Goal: Task Accomplishment & Management: Manage account settings

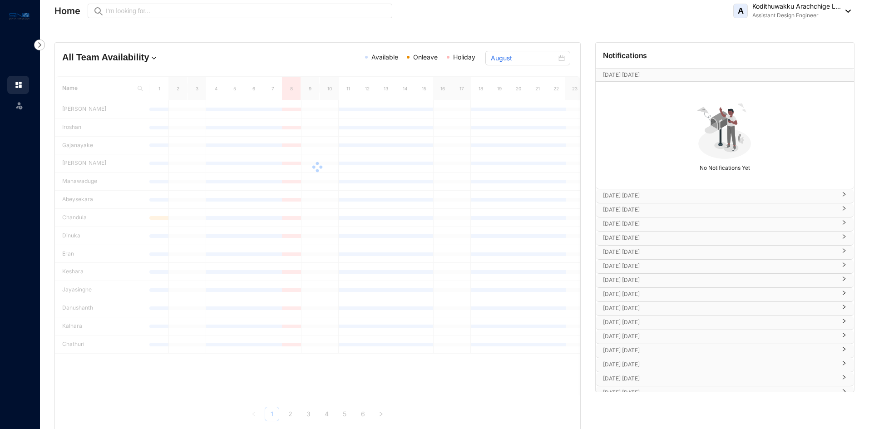
click at [638, 235] on p "[DATE] [DATE]" at bounding box center [719, 237] width 233 height 9
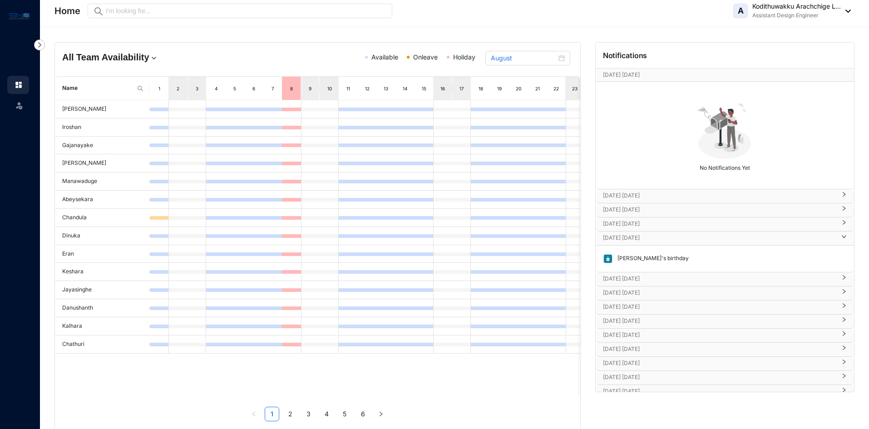
click at [640, 275] on p "[DATE] [DATE]" at bounding box center [719, 278] width 233 height 9
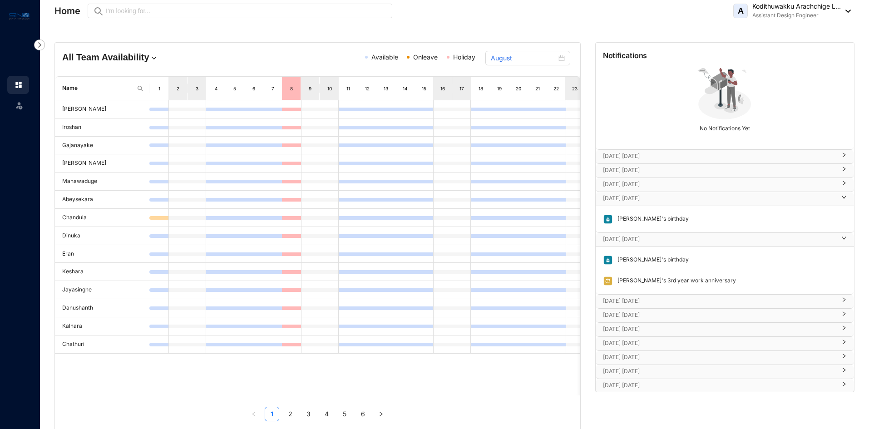
scroll to position [91, 0]
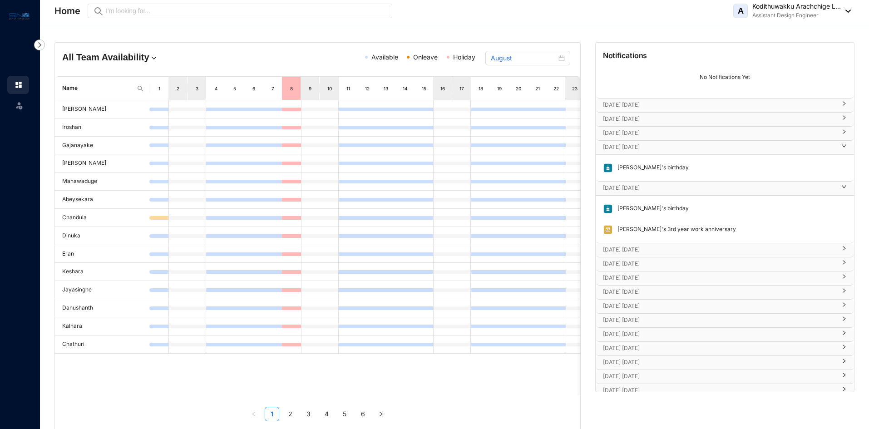
click at [640, 245] on p "[DATE] [DATE]" at bounding box center [719, 249] width 233 height 9
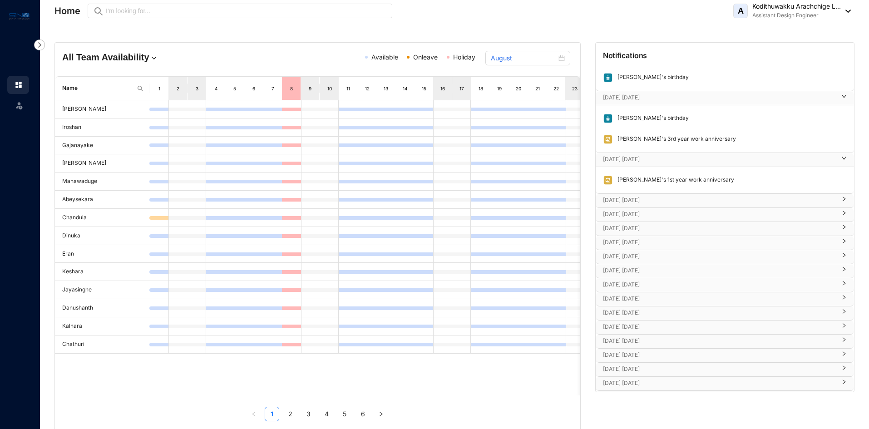
scroll to position [182, 0]
click at [639, 201] on p "[DATE] [DATE]" at bounding box center [719, 199] width 233 height 9
click at [643, 234] on div "[DATE] [DATE]" at bounding box center [724, 241] width 258 height 14
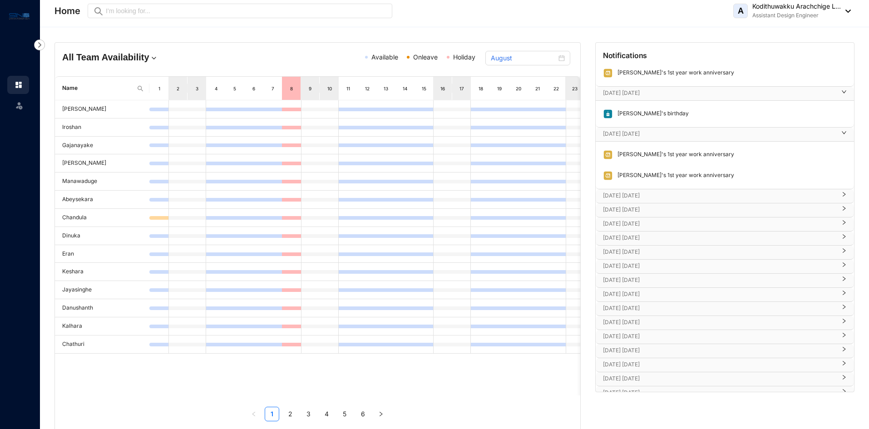
scroll to position [272, 0]
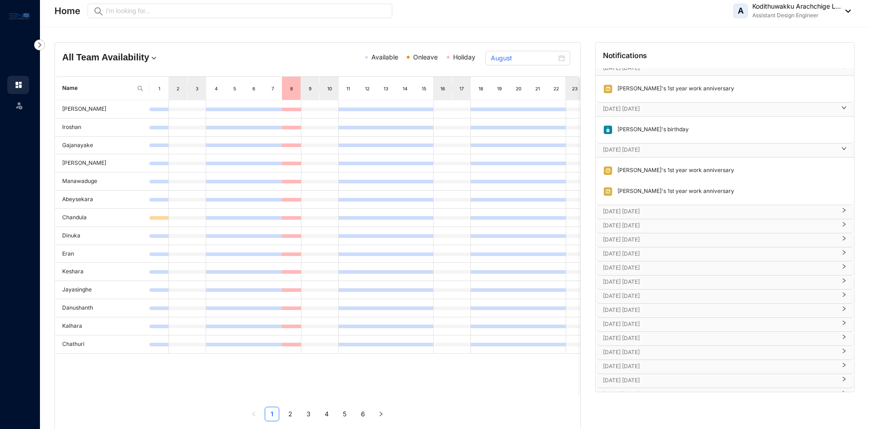
click at [645, 209] on p "[DATE] [DATE]" at bounding box center [719, 211] width 233 height 9
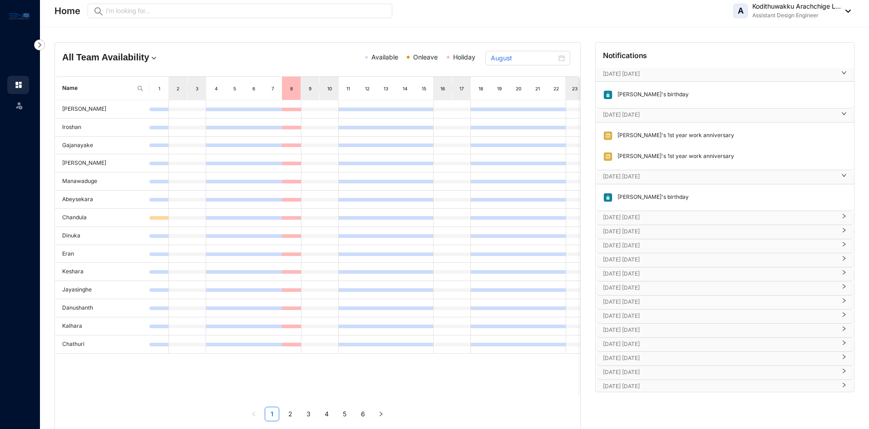
scroll to position [363, 0]
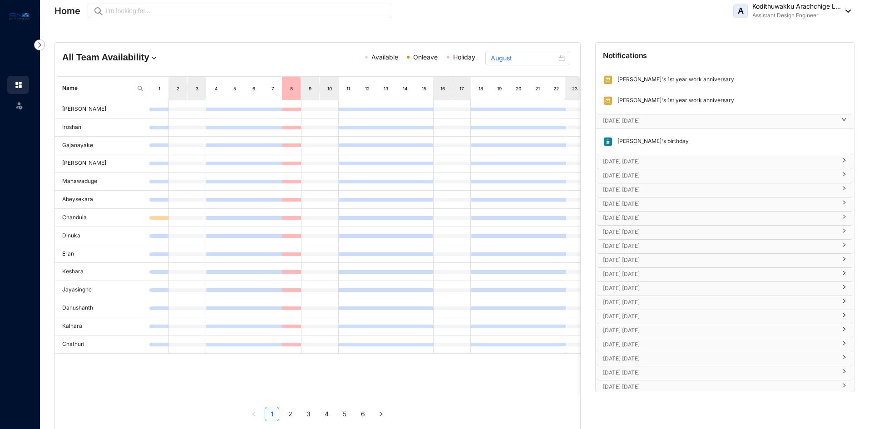
click at [641, 161] on p "[DATE] [DATE]" at bounding box center [719, 161] width 233 height 9
click at [646, 196] on div "[DATE] [DATE]" at bounding box center [724, 203] width 258 height 14
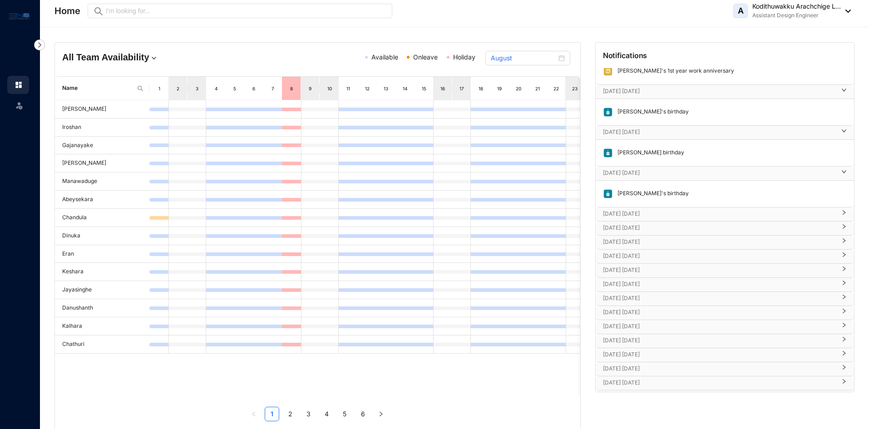
scroll to position [408, 0]
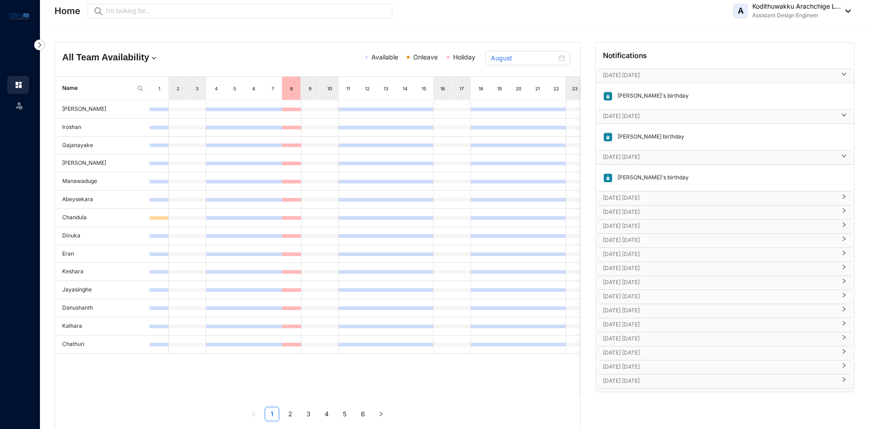
click at [642, 191] on div "[DATE] [DATE] [PERSON_NAME]'s birthday" at bounding box center [724, 171] width 258 height 41
click at [643, 197] on p "[DATE] [DATE]" at bounding box center [719, 197] width 233 height 9
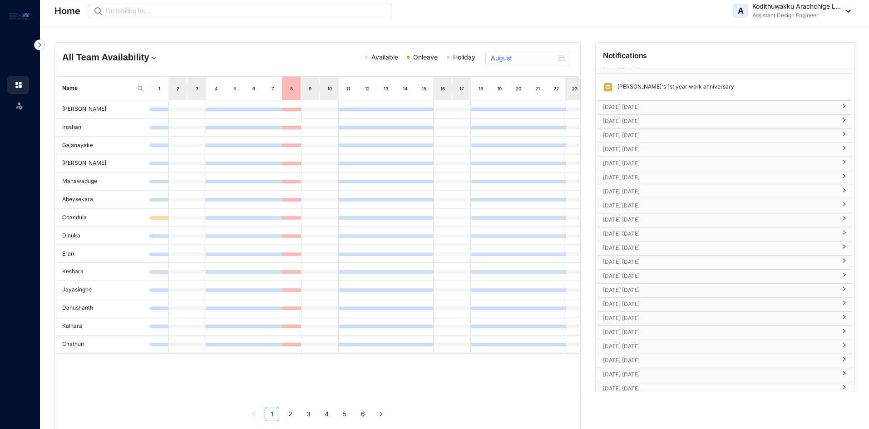
scroll to position [545, 0]
click at [637, 103] on p "[DATE] [DATE]" at bounding box center [719, 102] width 233 height 9
click at [645, 141] on p "[DATE] [DATE]" at bounding box center [719, 143] width 233 height 9
click at [638, 184] on p "[DATE] [DATE]" at bounding box center [719, 184] width 233 height 9
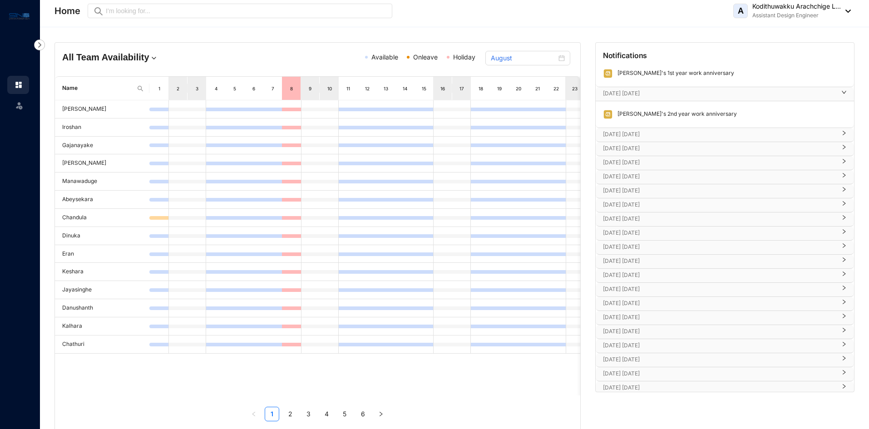
click at [636, 135] on p "[DATE] [DATE]" at bounding box center [719, 134] width 233 height 9
click at [639, 168] on div "Thilina's birthday" at bounding box center [724, 155] width 258 height 26
click at [640, 176] on p "[DATE] [DATE]" at bounding box center [719, 175] width 233 height 9
click at [641, 215] on p "[DATE] [DATE]" at bounding box center [719, 215] width 233 height 9
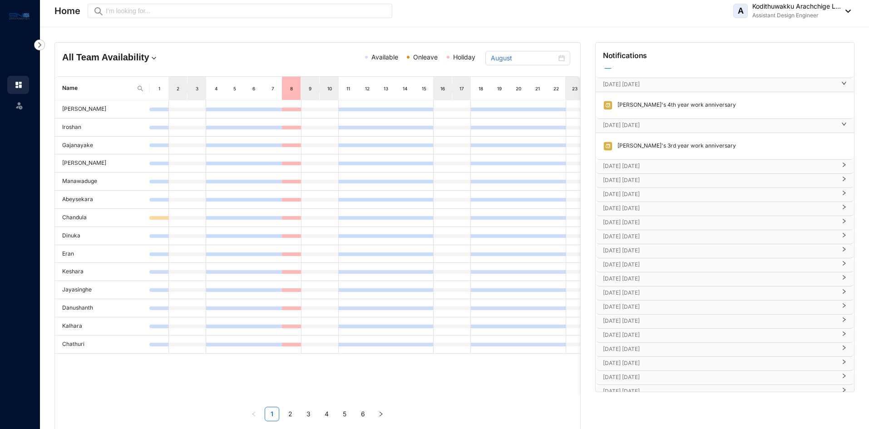
click at [634, 165] on p "[DATE] [DATE]" at bounding box center [719, 166] width 233 height 9
click at [636, 201] on div "[DATE] [DATE]" at bounding box center [724, 208] width 258 height 14
click at [639, 157] on p "[DATE] [DATE]" at bounding box center [719, 156] width 233 height 9
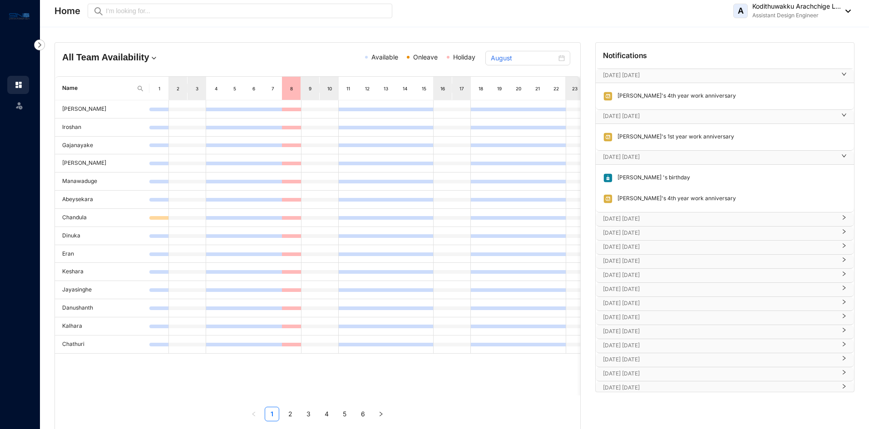
scroll to position [862, 0]
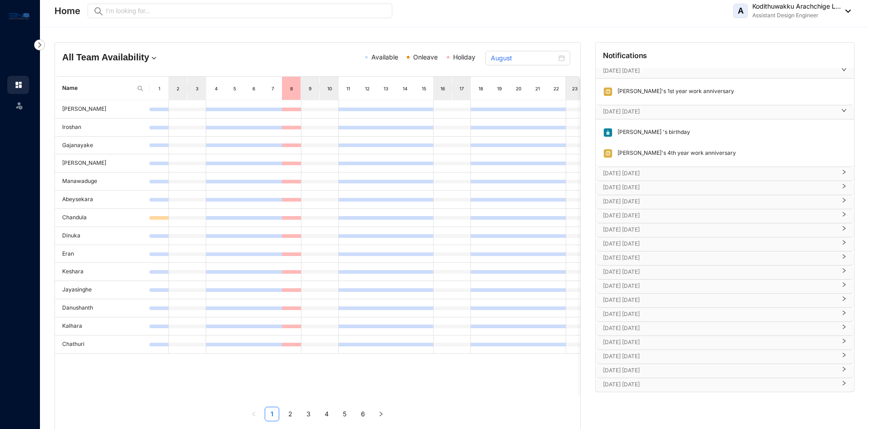
click at [636, 171] on p "[DATE] [DATE]" at bounding box center [719, 173] width 233 height 9
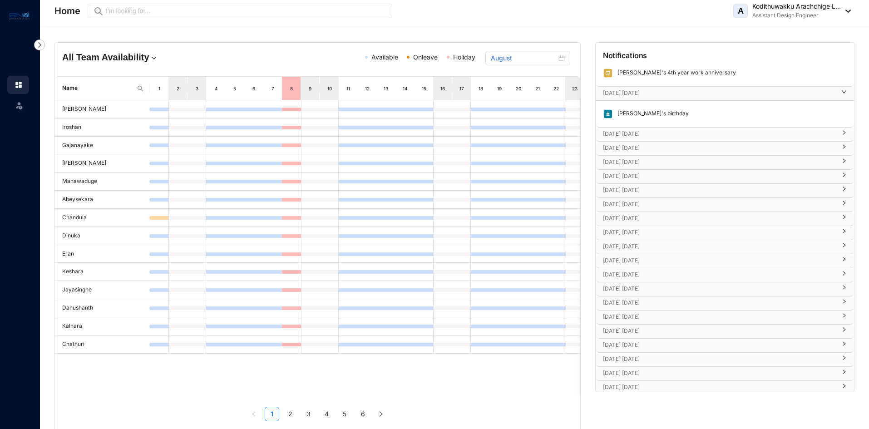
scroll to position [946, 0]
click at [636, 131] on p "[DATE] [DATE]" at bounding box center [719, 130] width 233 height 9
click at [644, 170] on p "[DATE] [DATE]" at bounding box center [719, 171] width 233 height 9
click at [639, 209] on p "[DATE] [DATE]" at bounding box center [719, 212] width 233 height 9
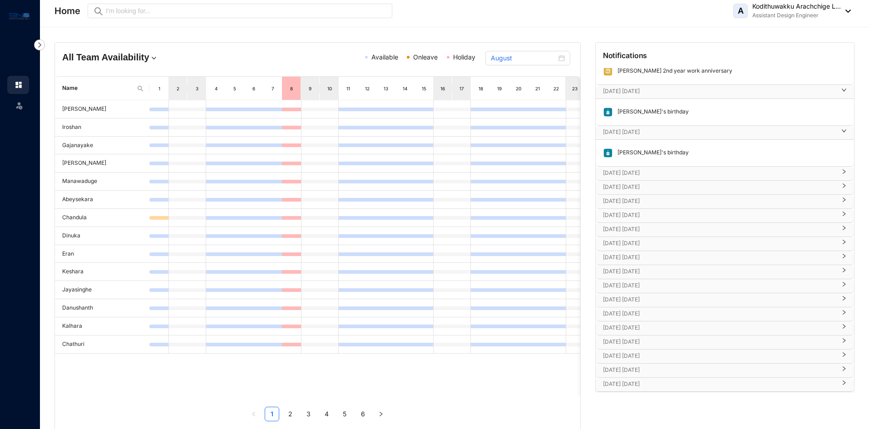
click at [641, 172] on p "[DATE] [DATE]" at bounding box center [719, 172] width 233 height 9
click at [638, 210] on p "[DATE] [DATE]" at bounding box center [719, 213] width 233 height 9
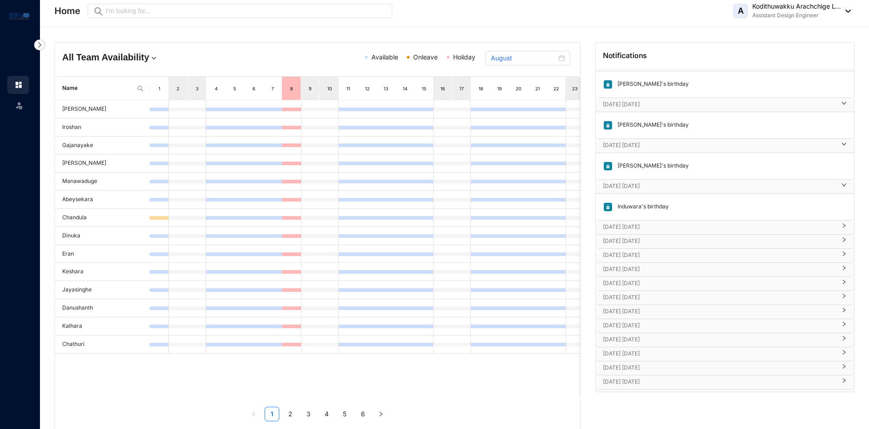
scroll to position [1080, 0]
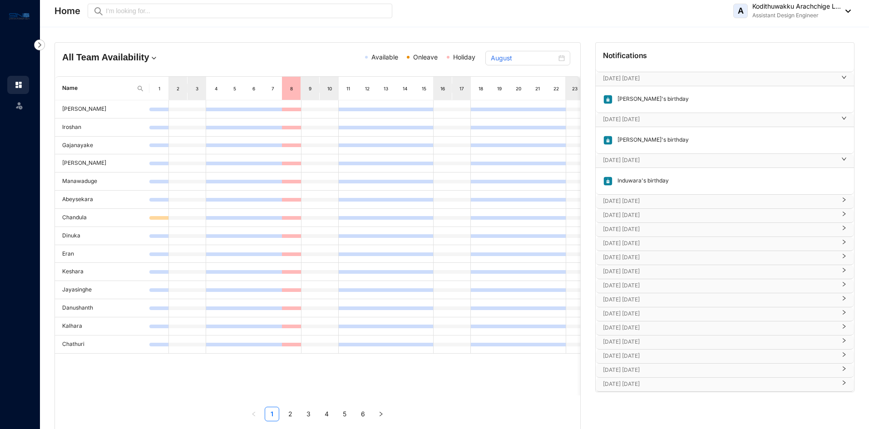
click at [647, 200] on p "[DATE] [DATE]" at bounding box center [719, 201] width 233 height 9
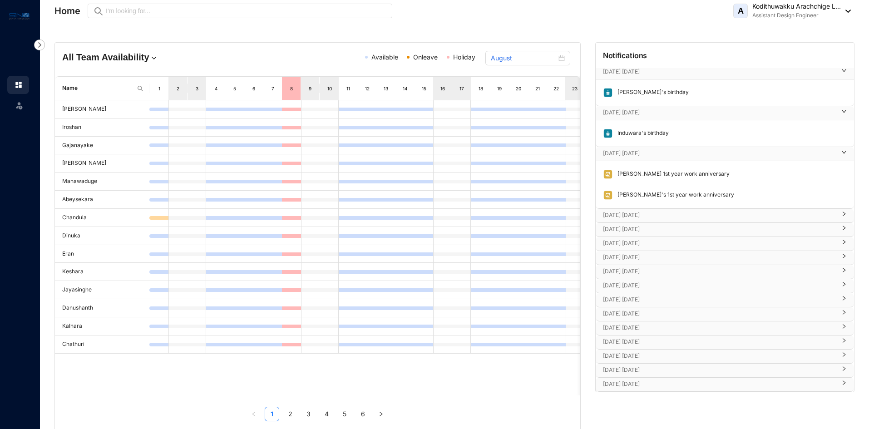
click at [646, 215] on p "[DATE] [DATE]" at bounding box center [719, 215] width 233 height 9
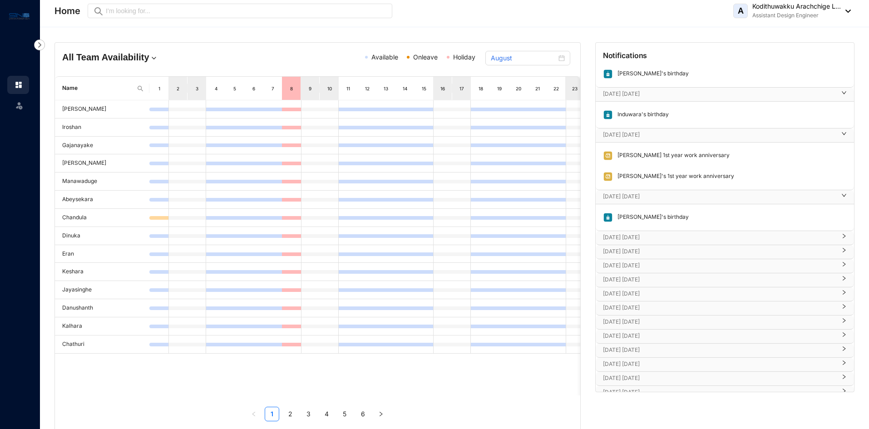
scroll to position [1154, 0]
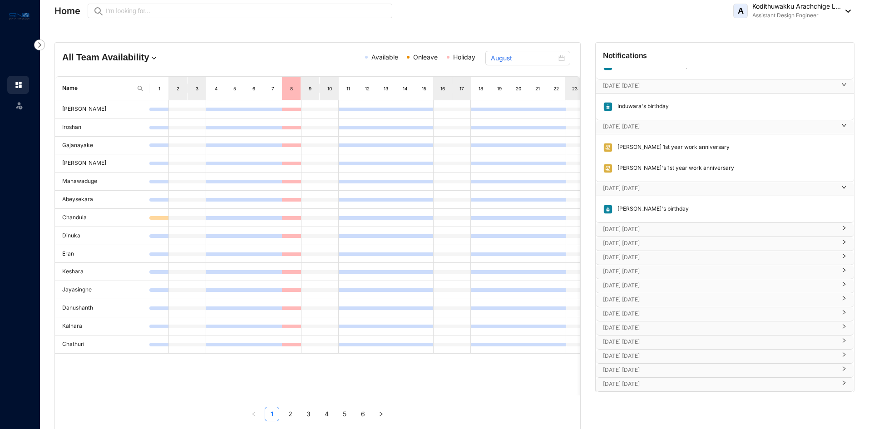
click at [641, 228] on p "[DATE] [DATE]" at bounding box center [719, 229] width 233 height 9
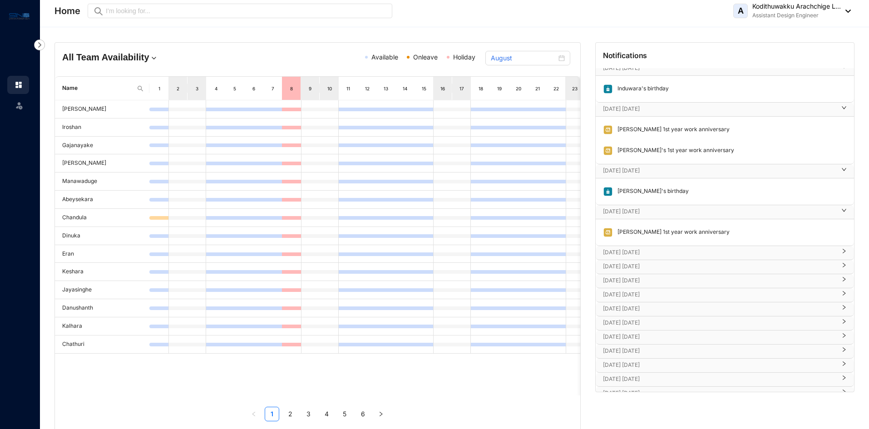
scroll to position [1181, 0]
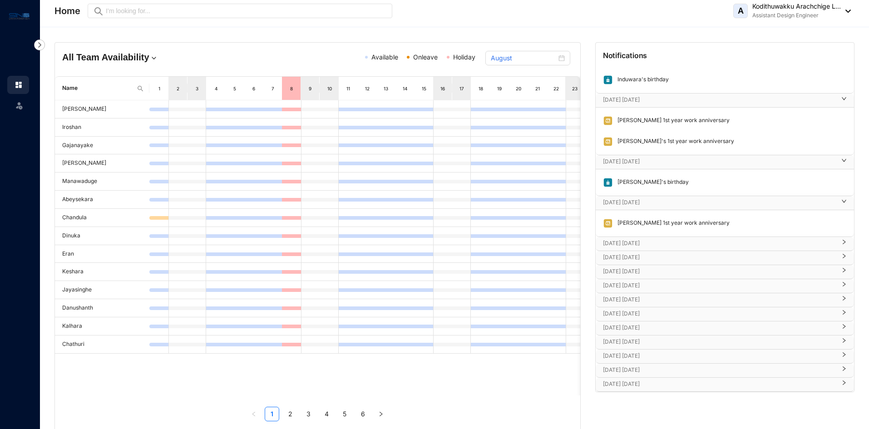
click at [644, 245] on p "[DATE] [DATE]" at bounding box center [719, 243] width 233 height 9
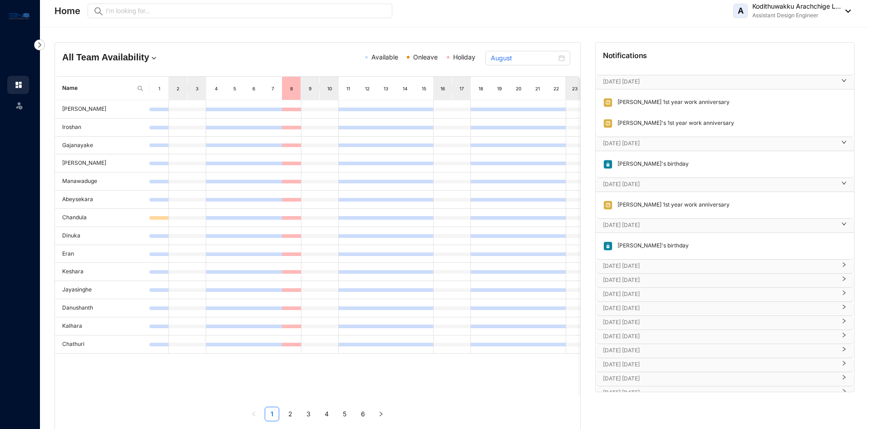
scroll to position [1208, 0]
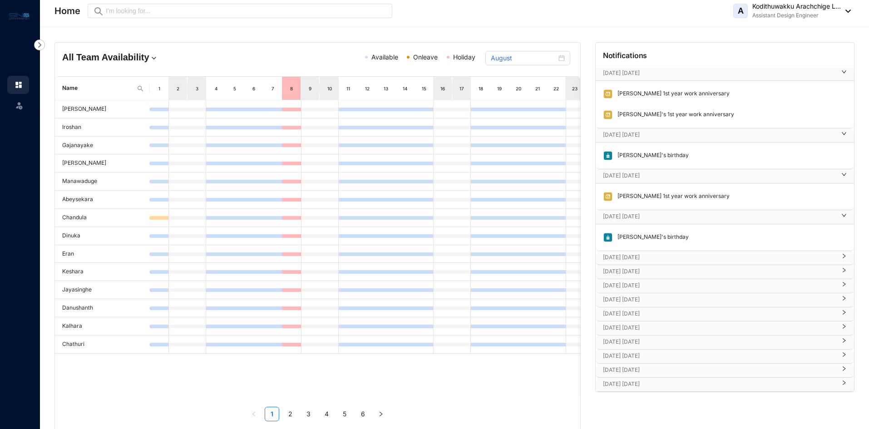
click at [642, 257] on p "[DATE] [DATE]" at bounding box center [719, 257] width 233 height 9
click at [647, 297] on p "[DATE] [DATE]" at bounding box center [719, 298] width 233 height 9
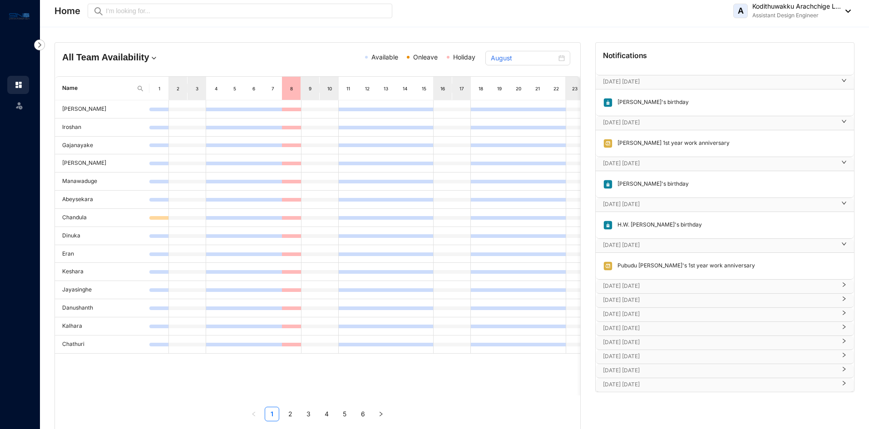
scroll to position [1261, 0]
click at [645, 284] on p "[DATE] [DATE]" at bounding box center [719, 285] width 233 height 9
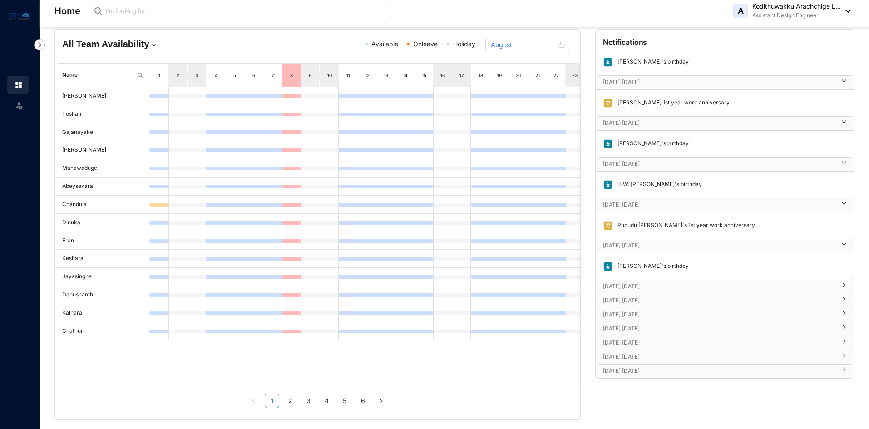
scroll to position [19, 0]
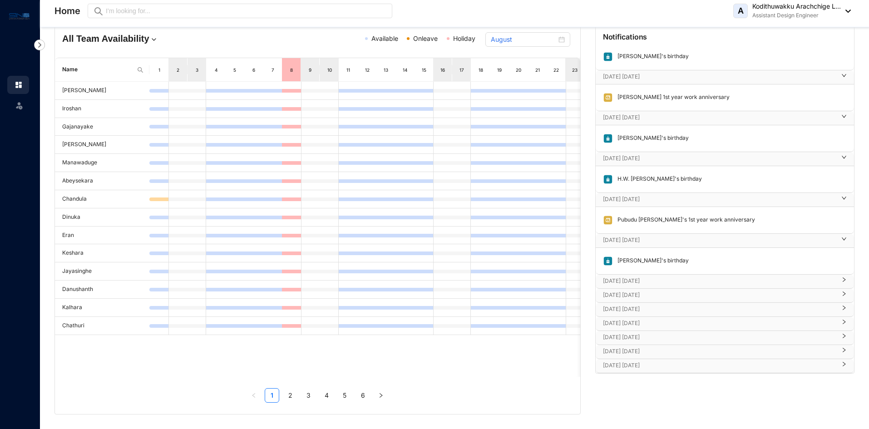
click at [636, 285] on p "[DATE] [DATE]" at bounding box center [719, 280] width 233 height 9
click at [643, 323] on p "[DATE] [DATE]" at bounding box center [719, 321] width 233 height 9
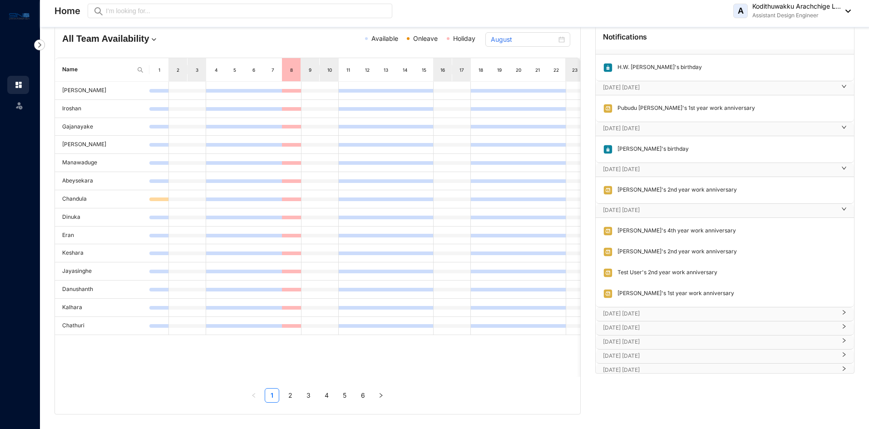
scroll to position [1404, 0]
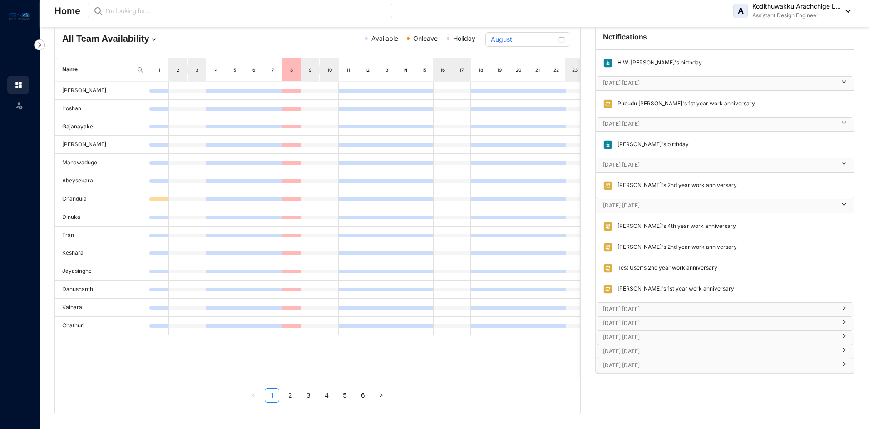
click at [639, 310] on p "[DATE] [DATE]" at bounding box center [719, 309] width 233 height 9
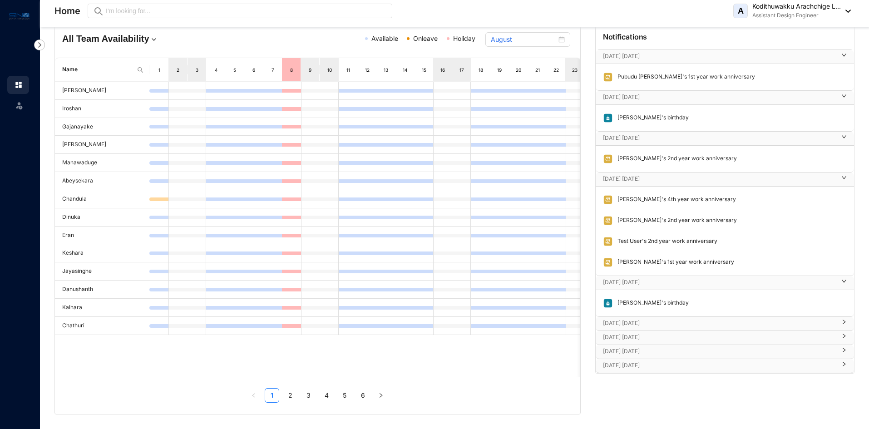
click at [639, 320] on p "[DATE] [DATE]" at bounding box center [719, 323] width 233 height 9
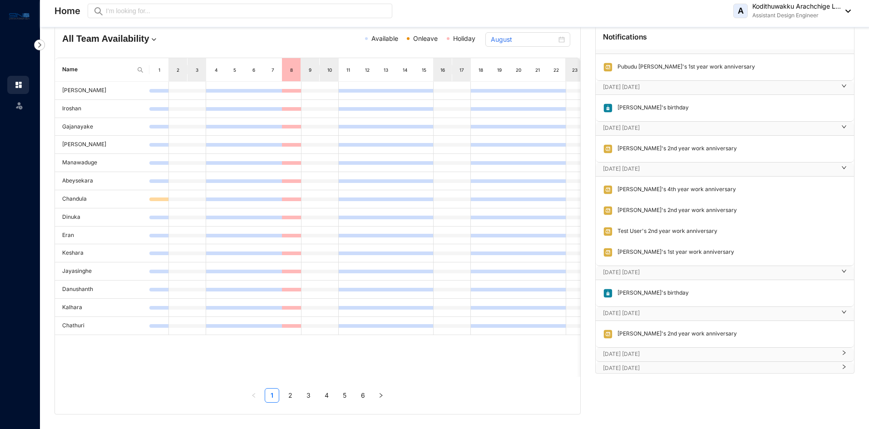
scroll to position [1458, 0]
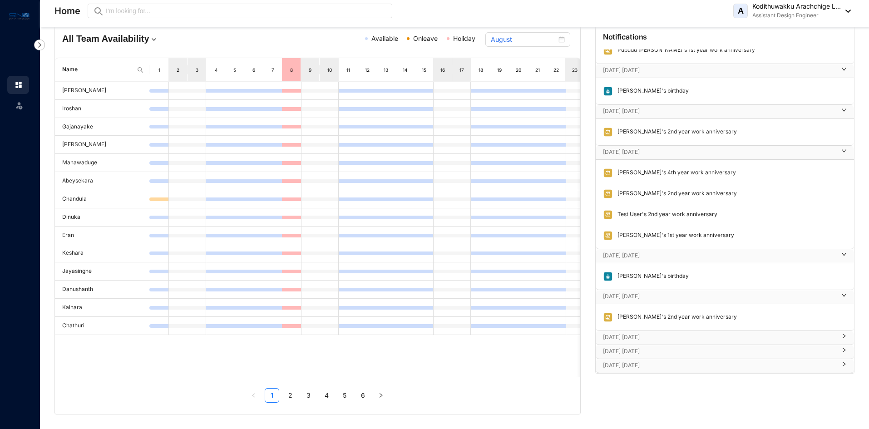
click at [638, 335] on p "[DATE] [DATE]" at bounding box center [719, 337] width 233 height 9
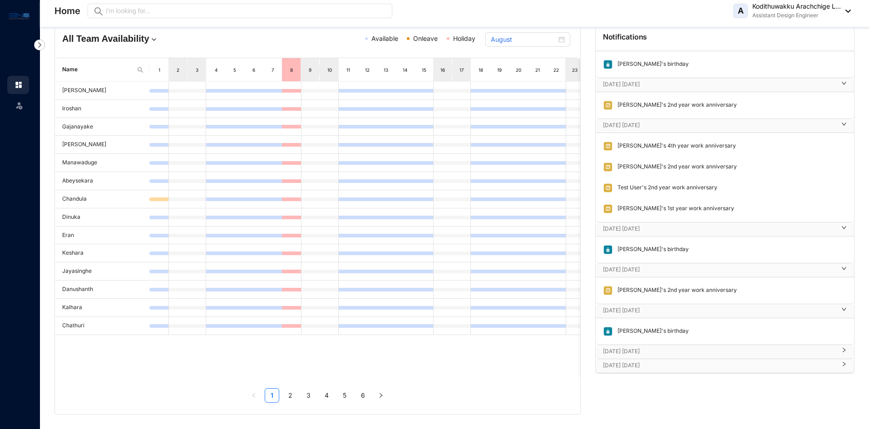
click at [640, 348] on p "[DATE] [DATE]" at bounding box center [719, 351] width 233 height 9
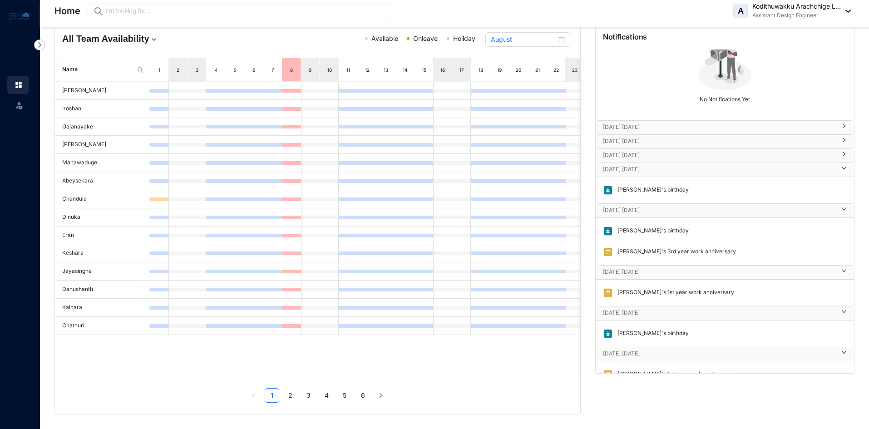
scroll to position [34, 0]
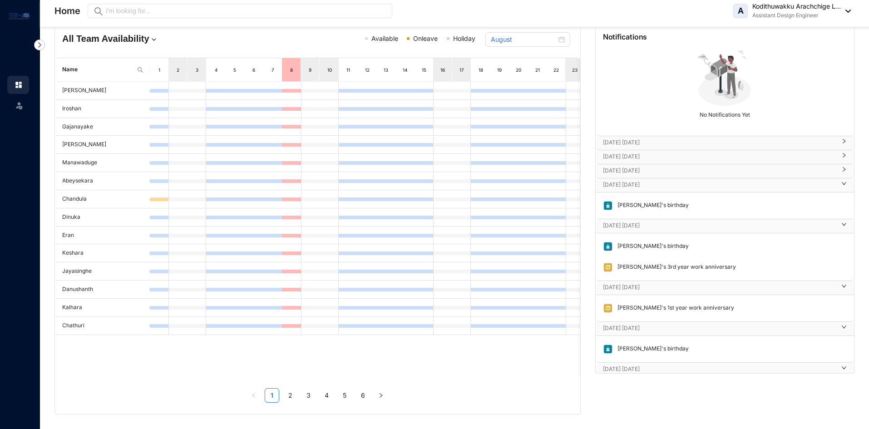
click at [639, 186] on p "[DATE] [DATE]" at bounding box center [719, 184] width 233 height 9
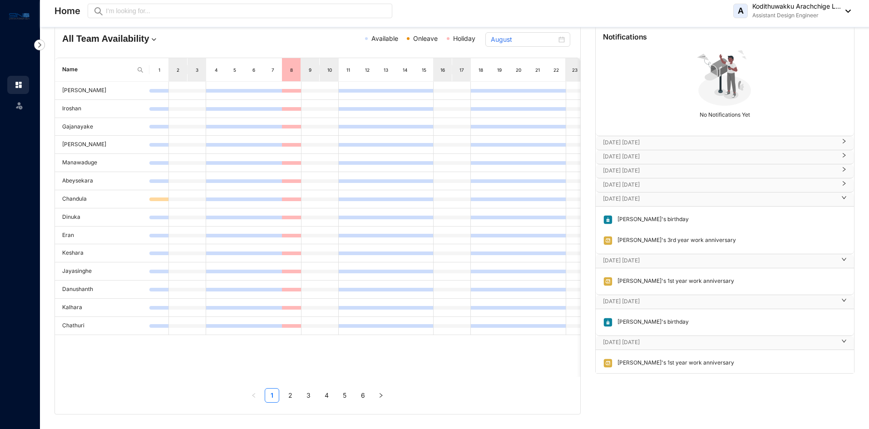
click at [639, 186] on p "[DATE] [DATE]" at bounding box center [719, 184] width 233 height 9
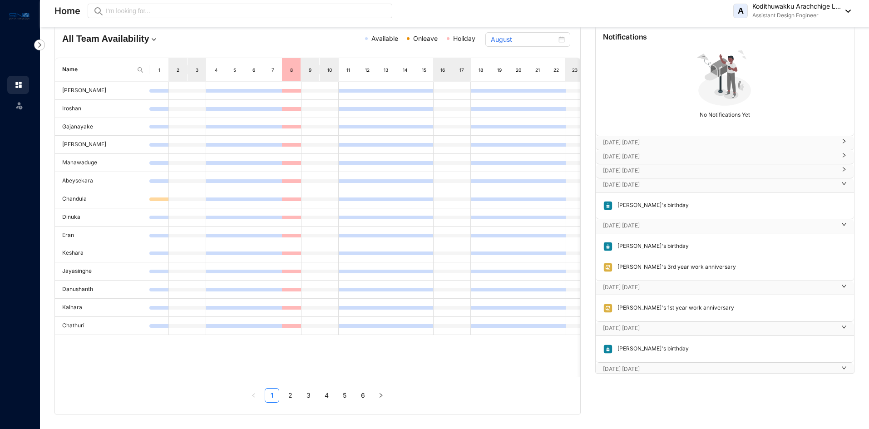
click at [640, 173] on p "[DATE] [DATE]" at bounding box center [719, 170] width 233 height 9
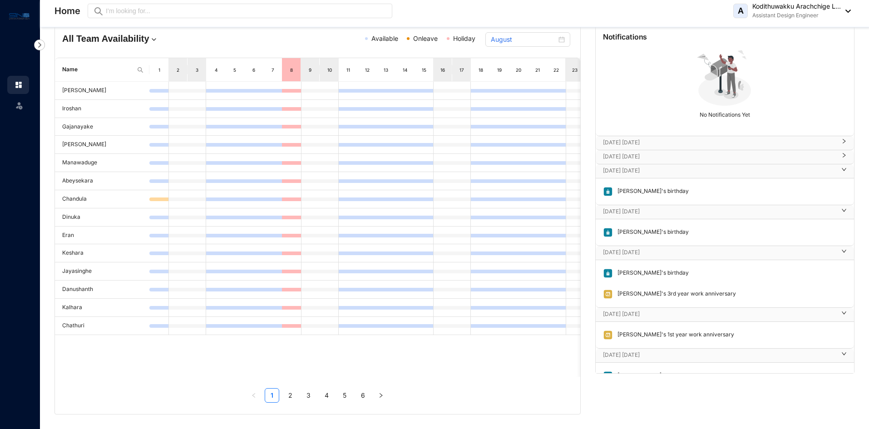
click at [642, 160] on p "[DATE] [DATE]" at bounding box center [719, 156] width 233 height 9
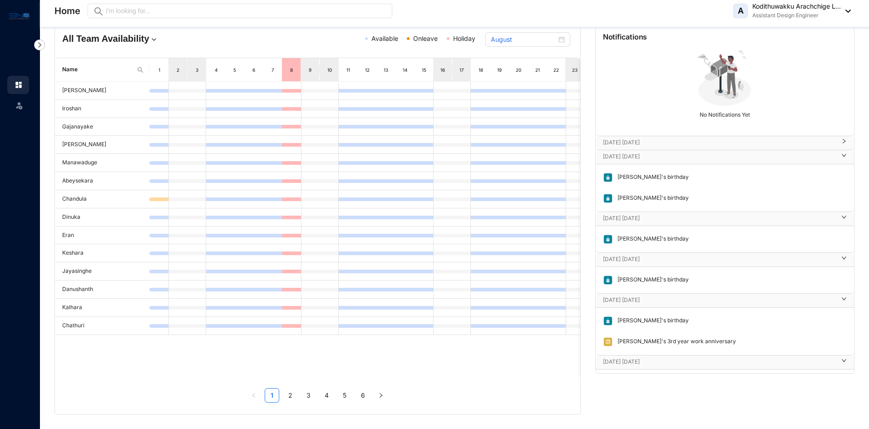
click at [646, 143] on p "[DATE] [DATE]" at bounding box center [719, 142] width 233 height 9
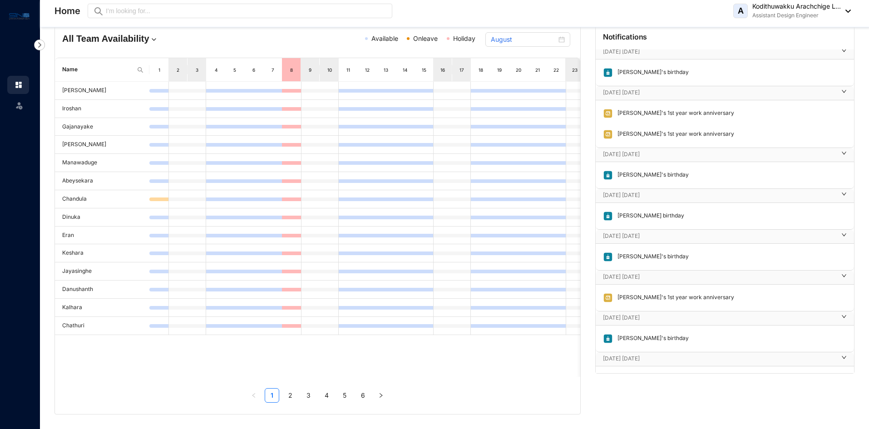
scroll to position [398, 0]
